Goal: Information Seeking & Learning: Learn about a topic

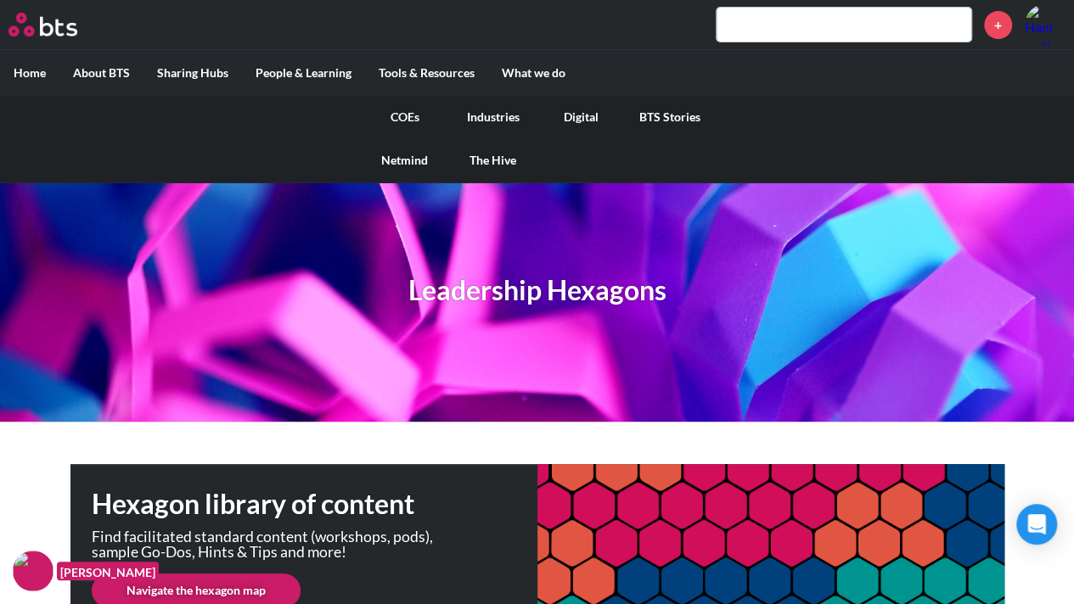
click at [397, 115] on link "COEs" at bounding box center [405, 117] width 88 height 44
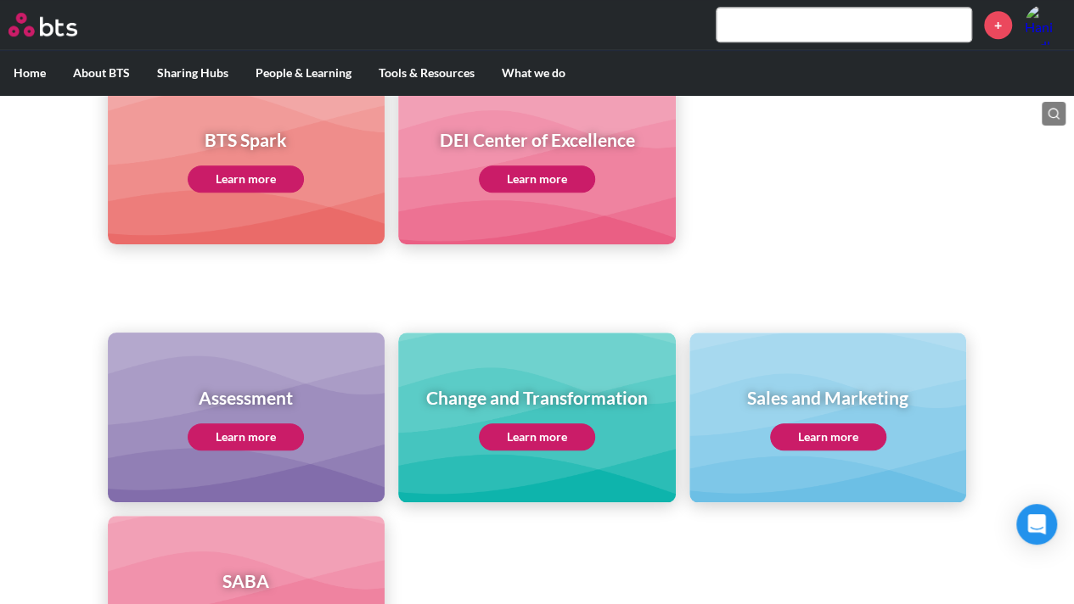
scroll to position [816, 0]
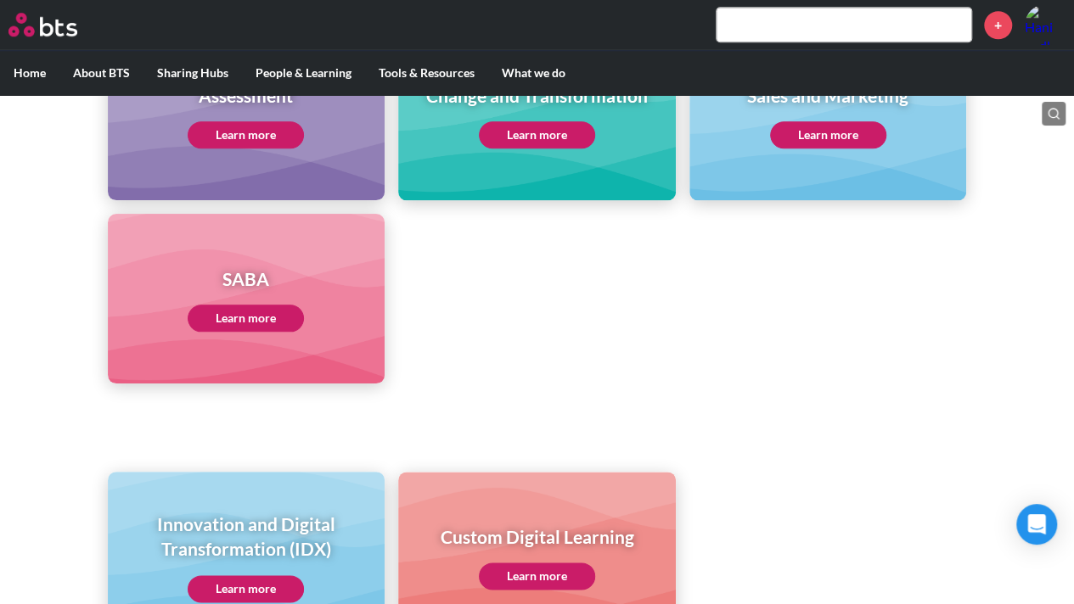
click at [260, 316] on link "Learn more" at bounding box center [246, 318] width 116 height 27
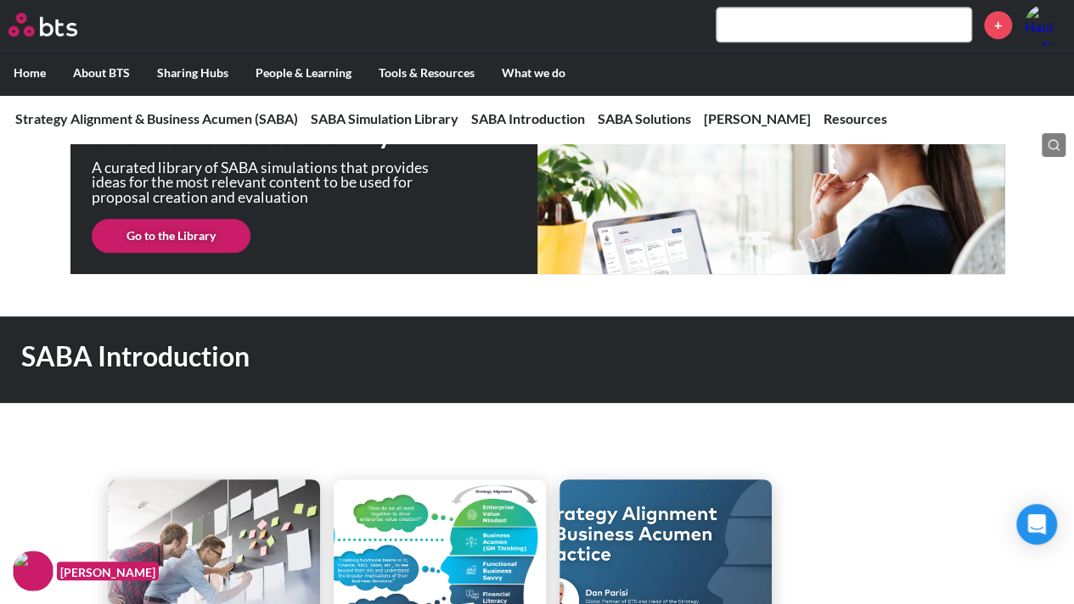
scroll to position [625, 0]
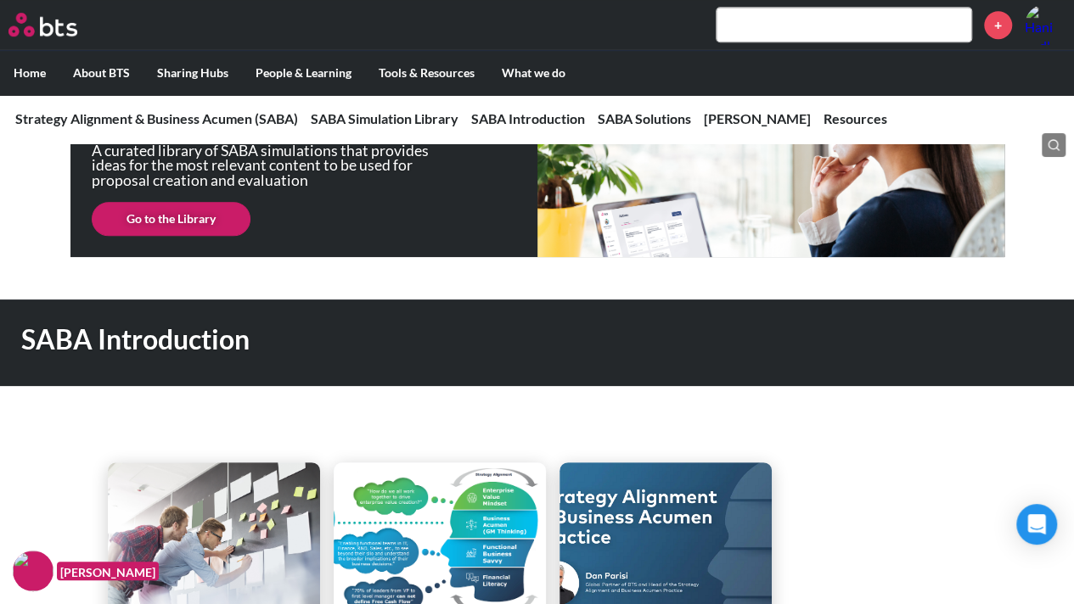
click at [144, 211] on link "Go to the Library" at bounding box center [171, 219] width 159 height 34
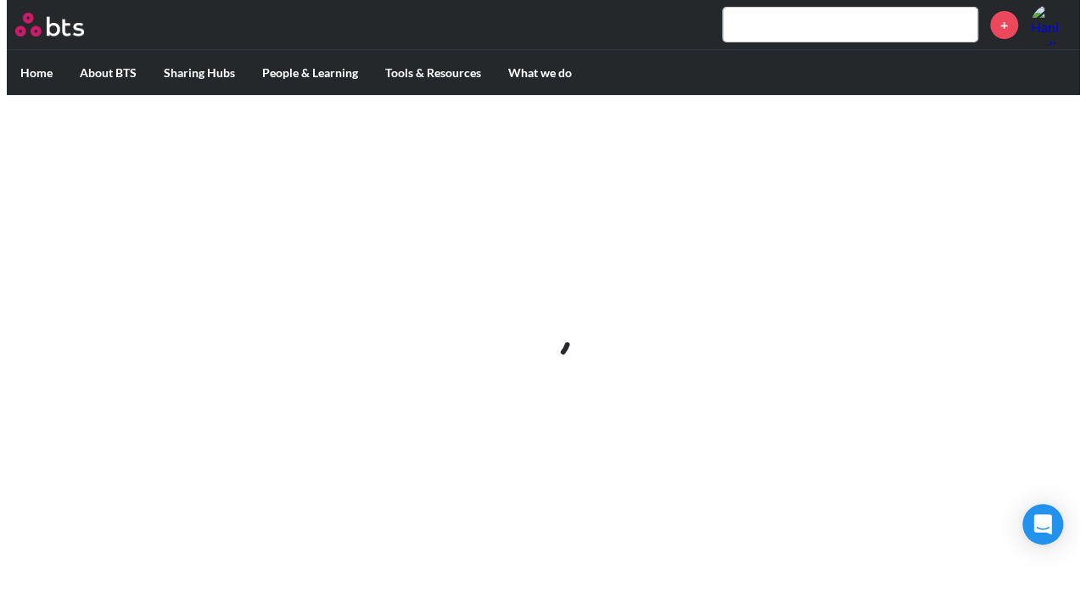
scroll to position [0, 0]
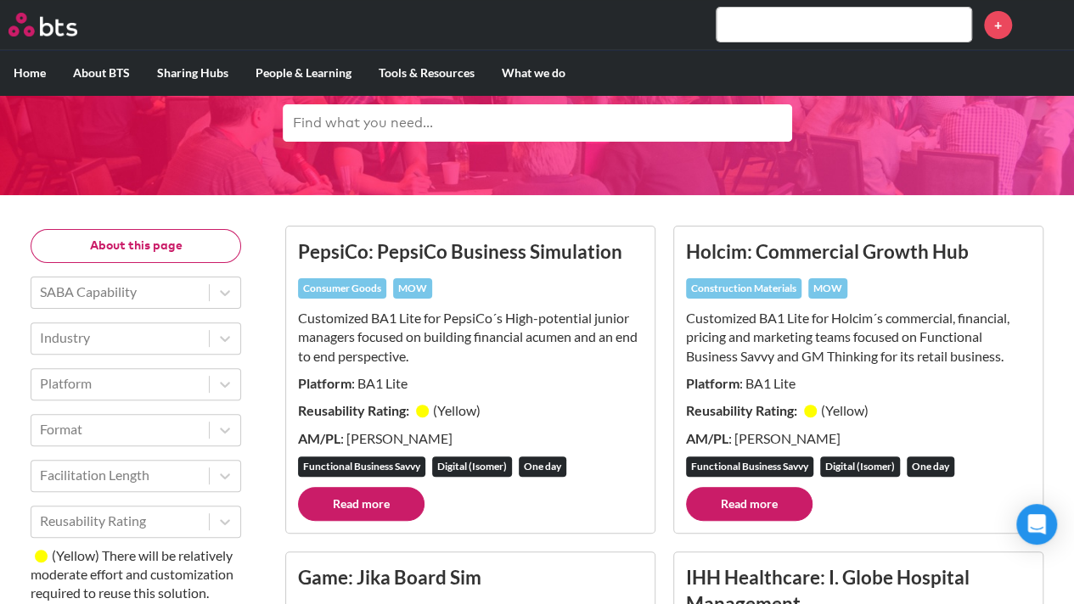
scroll to position [84, 0]
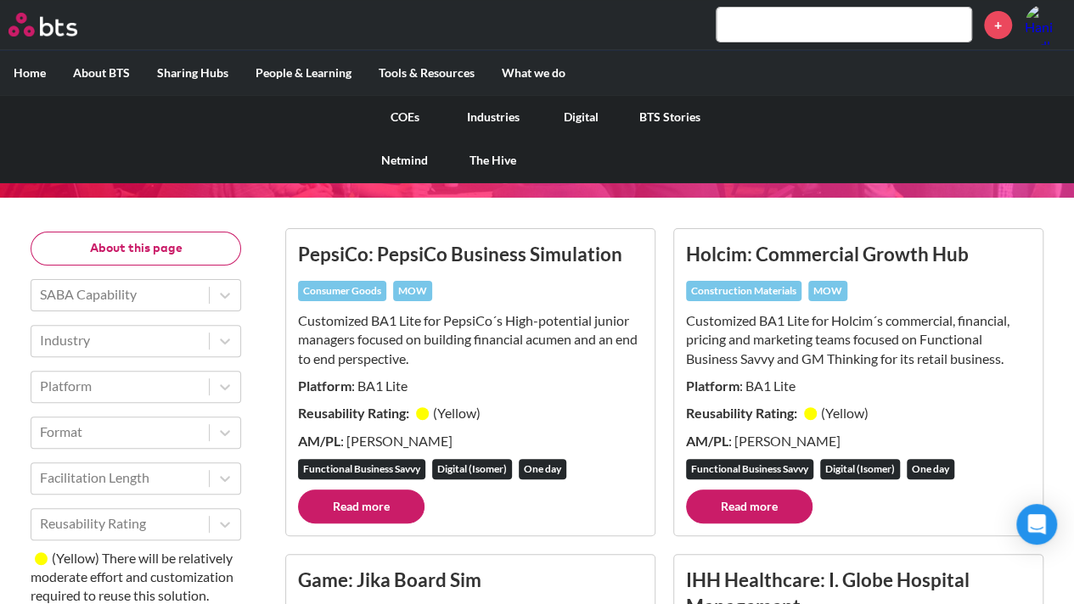
click at [416, 113] on link "COEs" at bounding box center [405, 117] width 88 height 44
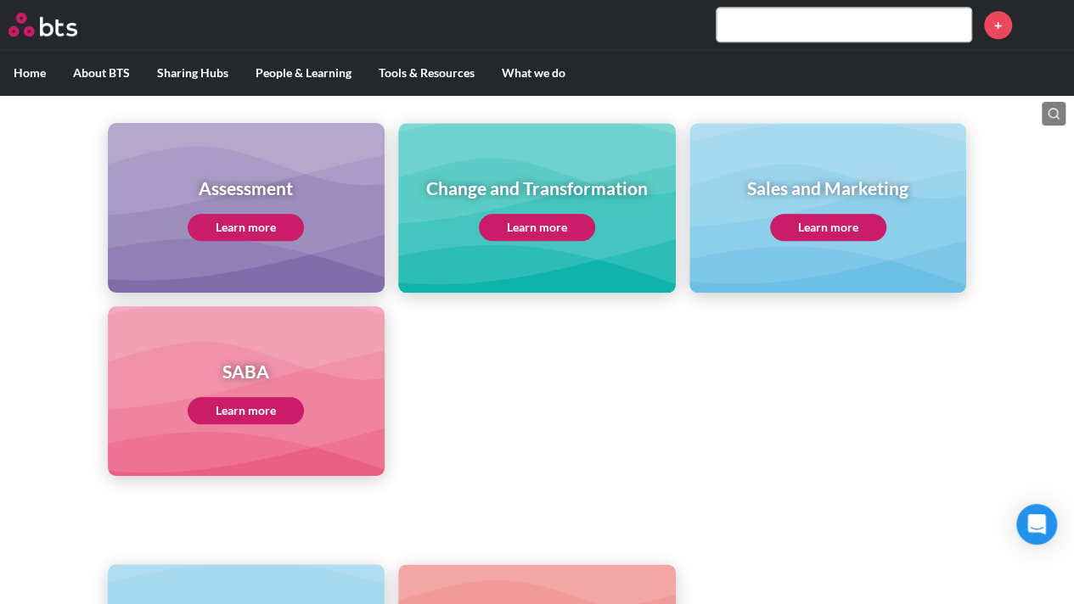
scroll to position [840, 0]
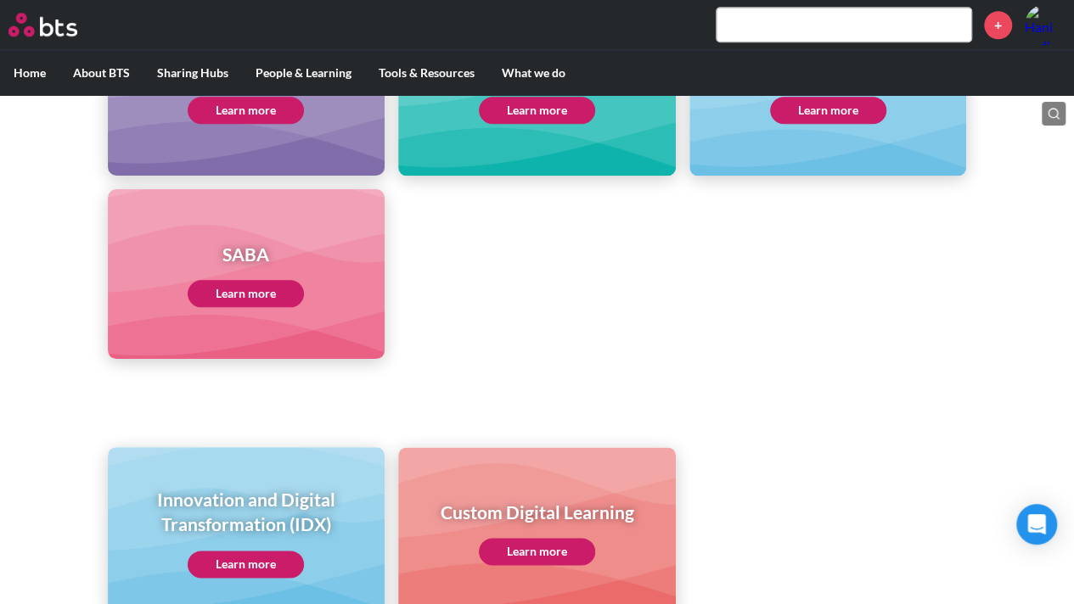
click at [253, 284] on link "Learn more" at bounding box center [246, 293] width 116 height 27
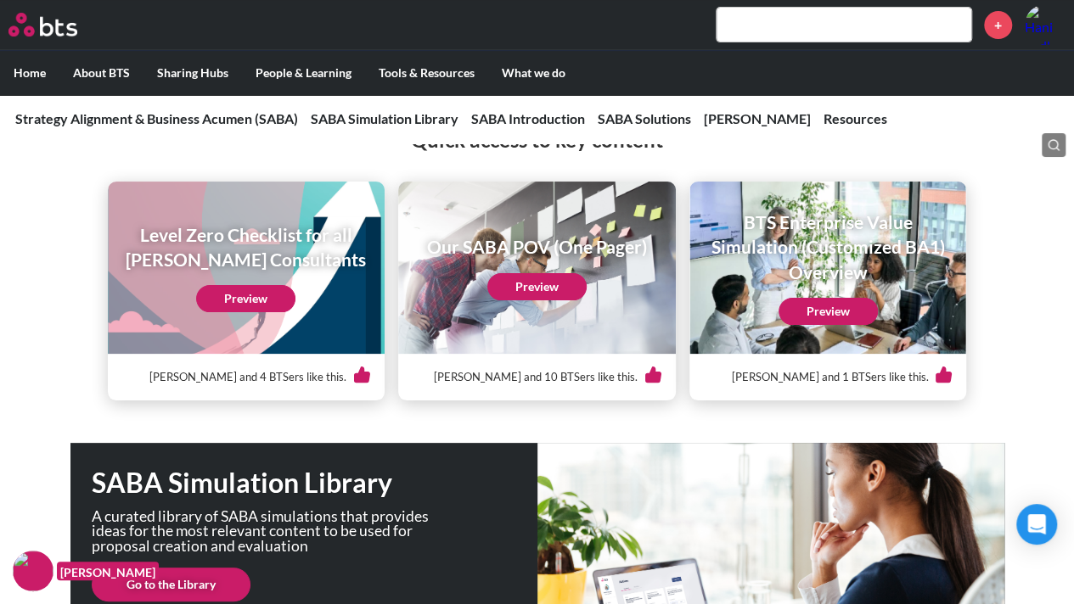
scroll to position [257, 0]
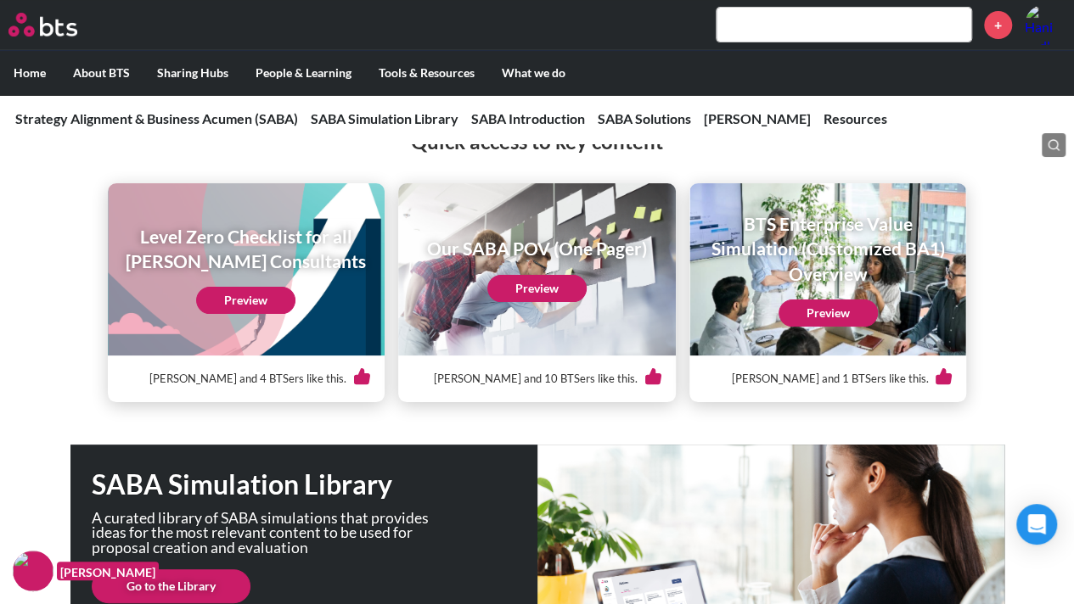
click at [516, 291] on link "Preview" at bounding box center [536, 288] width 99 height 27
